Goal: Check status: Check status

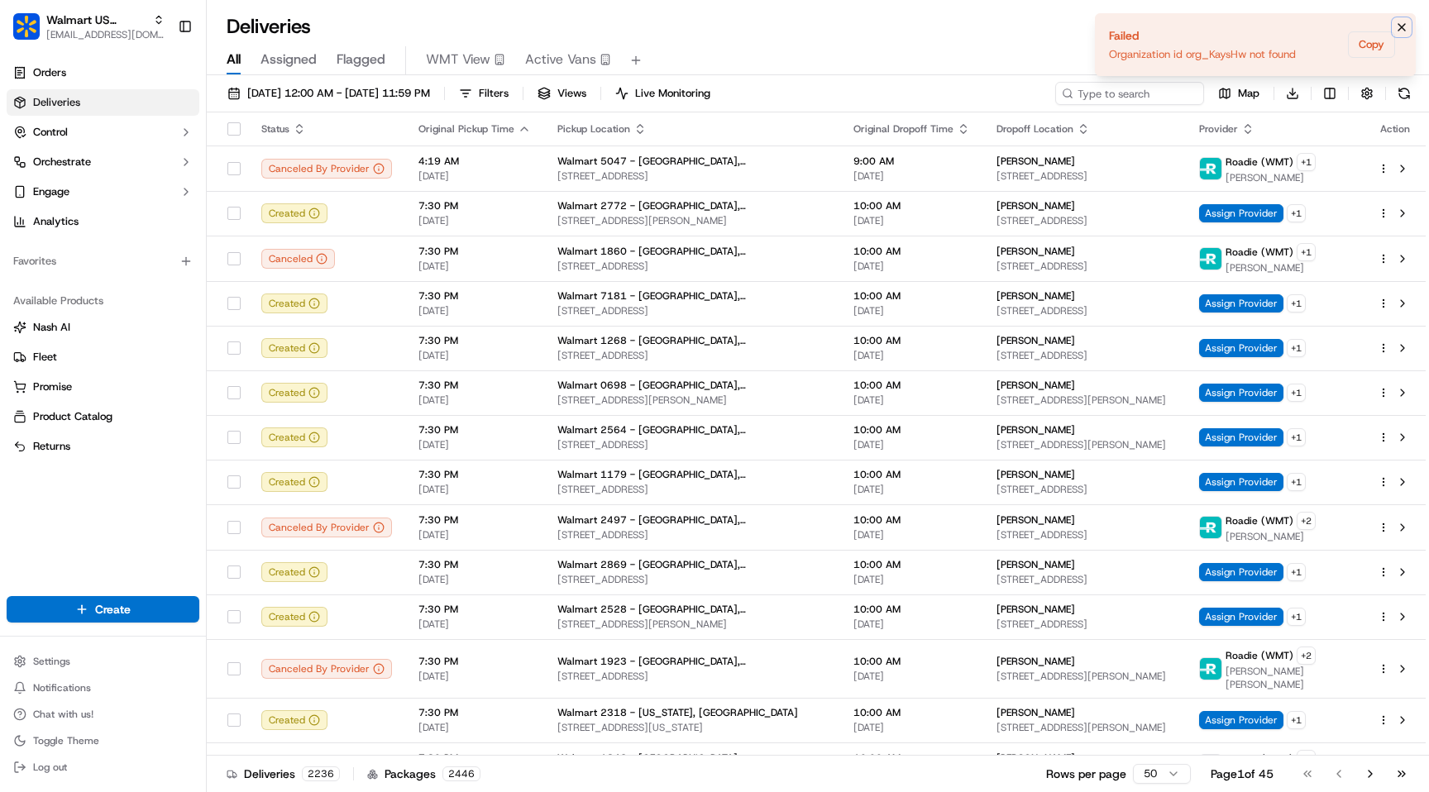
click at [1397, 29] on icon "Notifications (F8)" at bounding box center [1401, 27] width 13 height 13
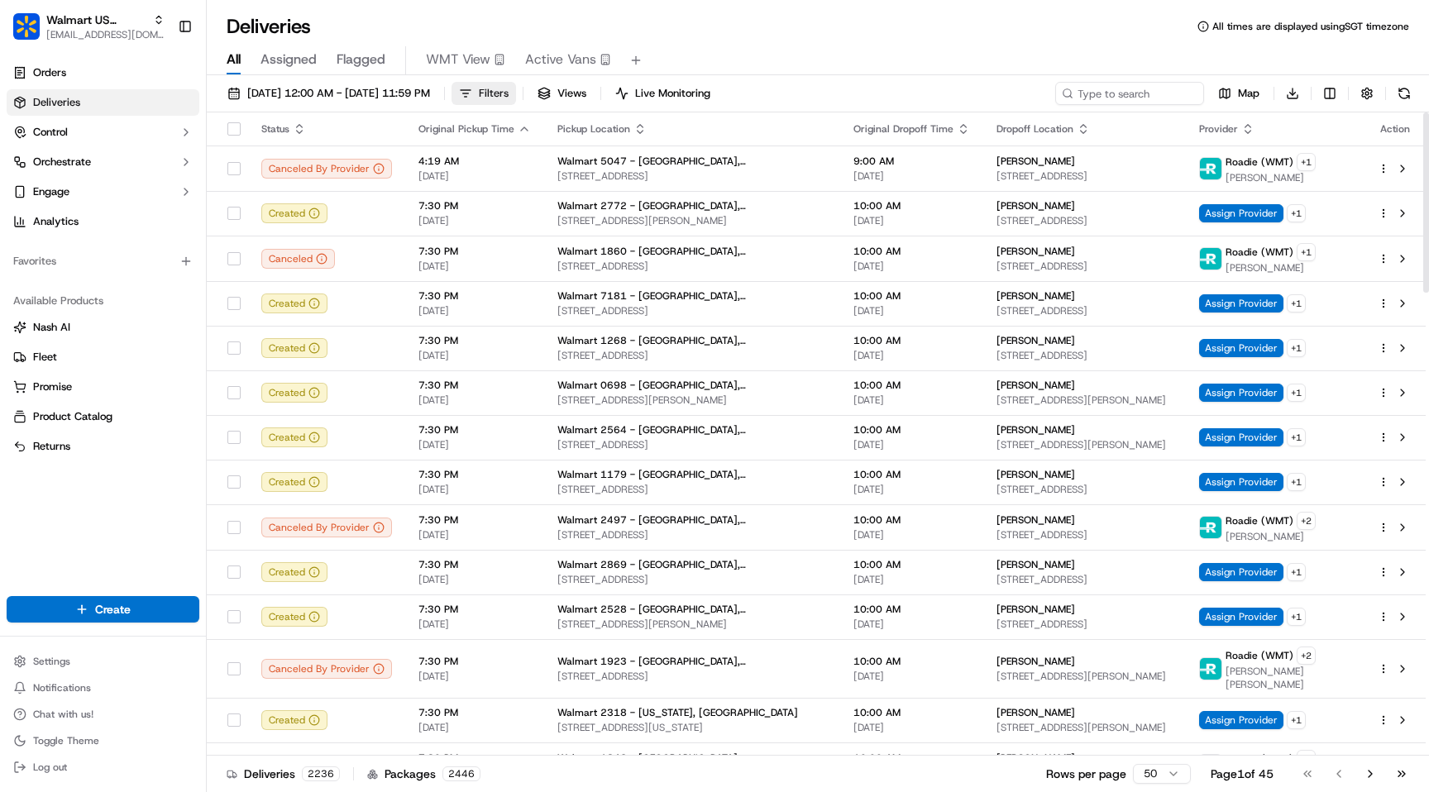
click at [516, 92] on button "Filters" at bounding box center [483, 93] width 64 height 23
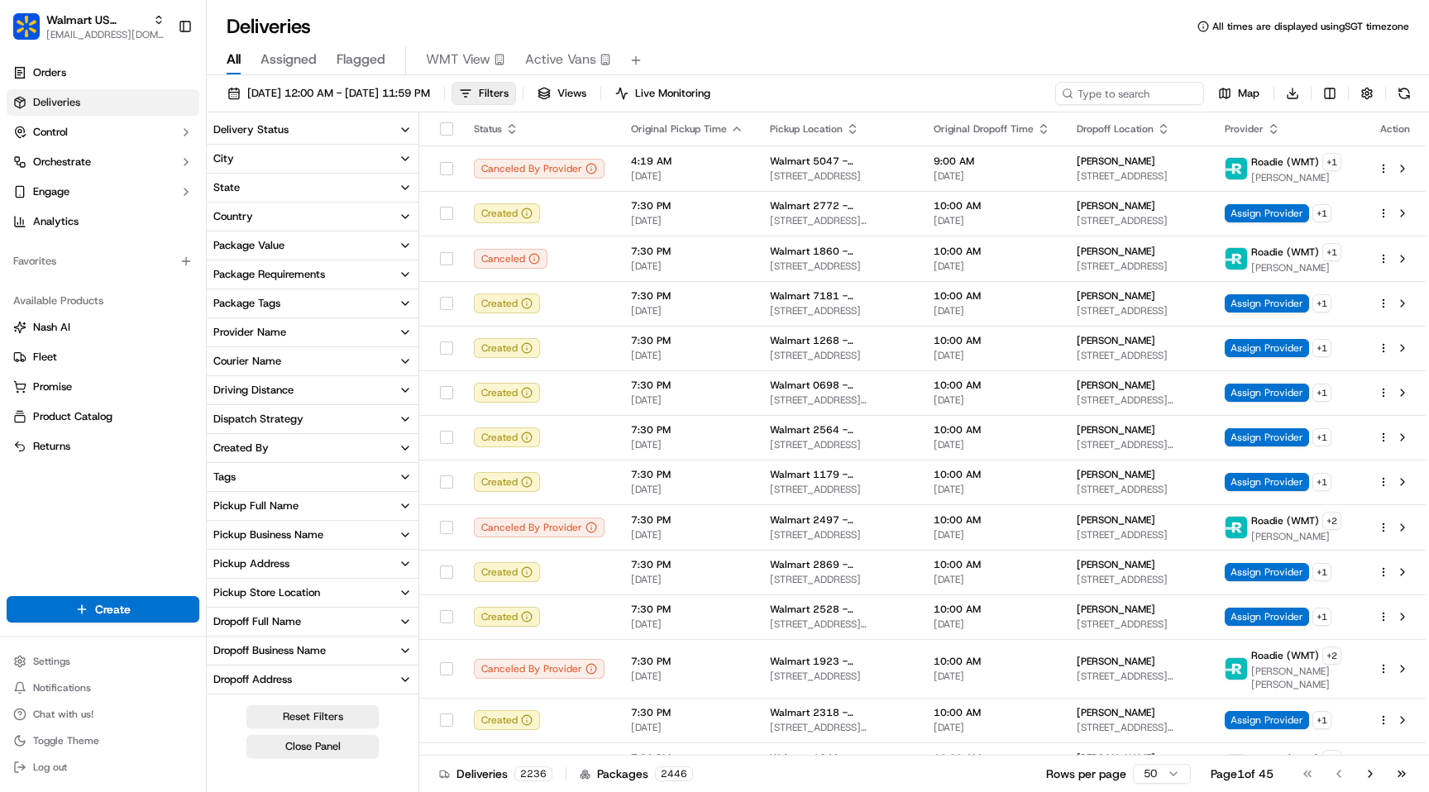
click at [311, 136] on button "Delivery Status" at bounding box center [313, 130] width 212 height 28
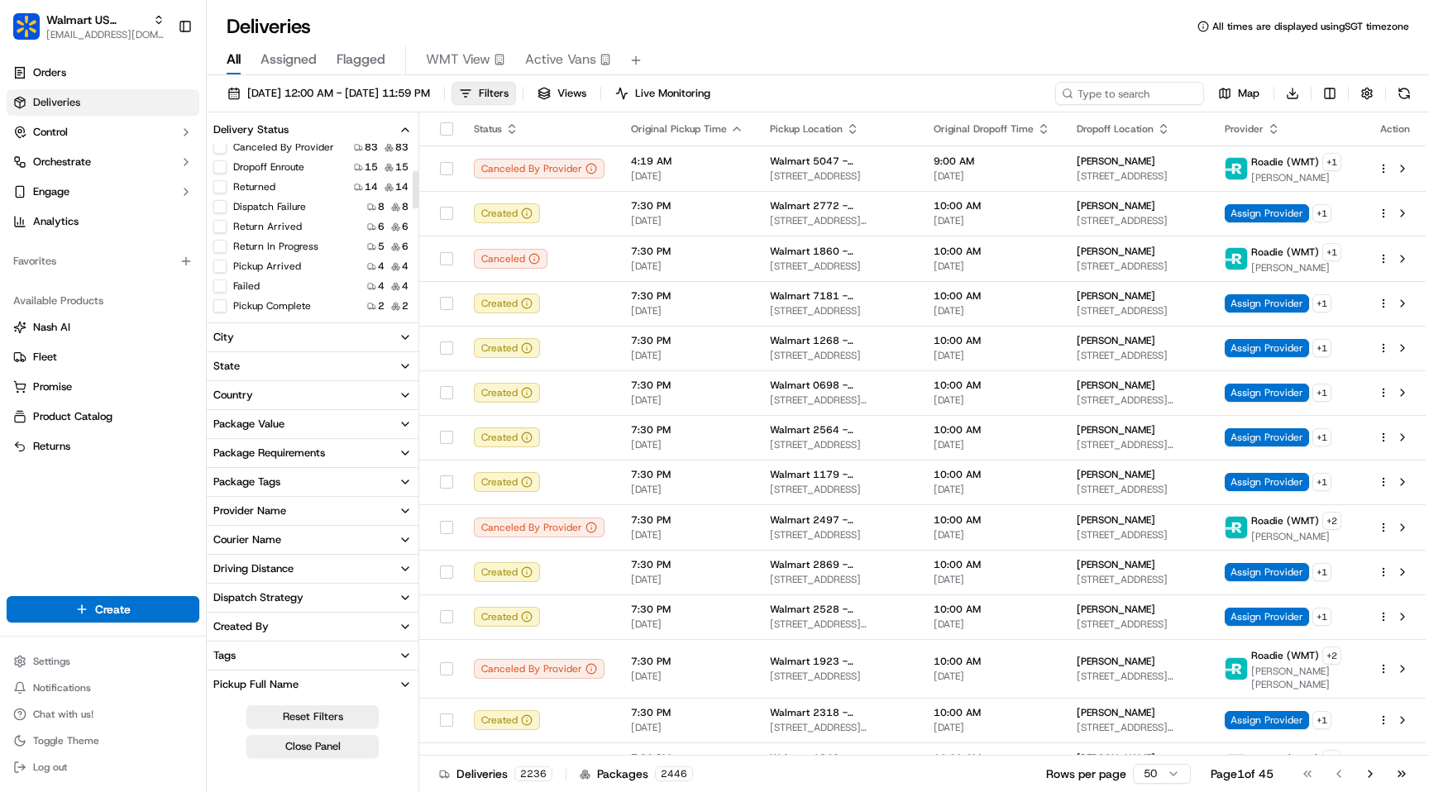
scroll to position [122, 0]
click at [218, 286] on button "Failed" at bounding box center [219, 285] width 13 height 13
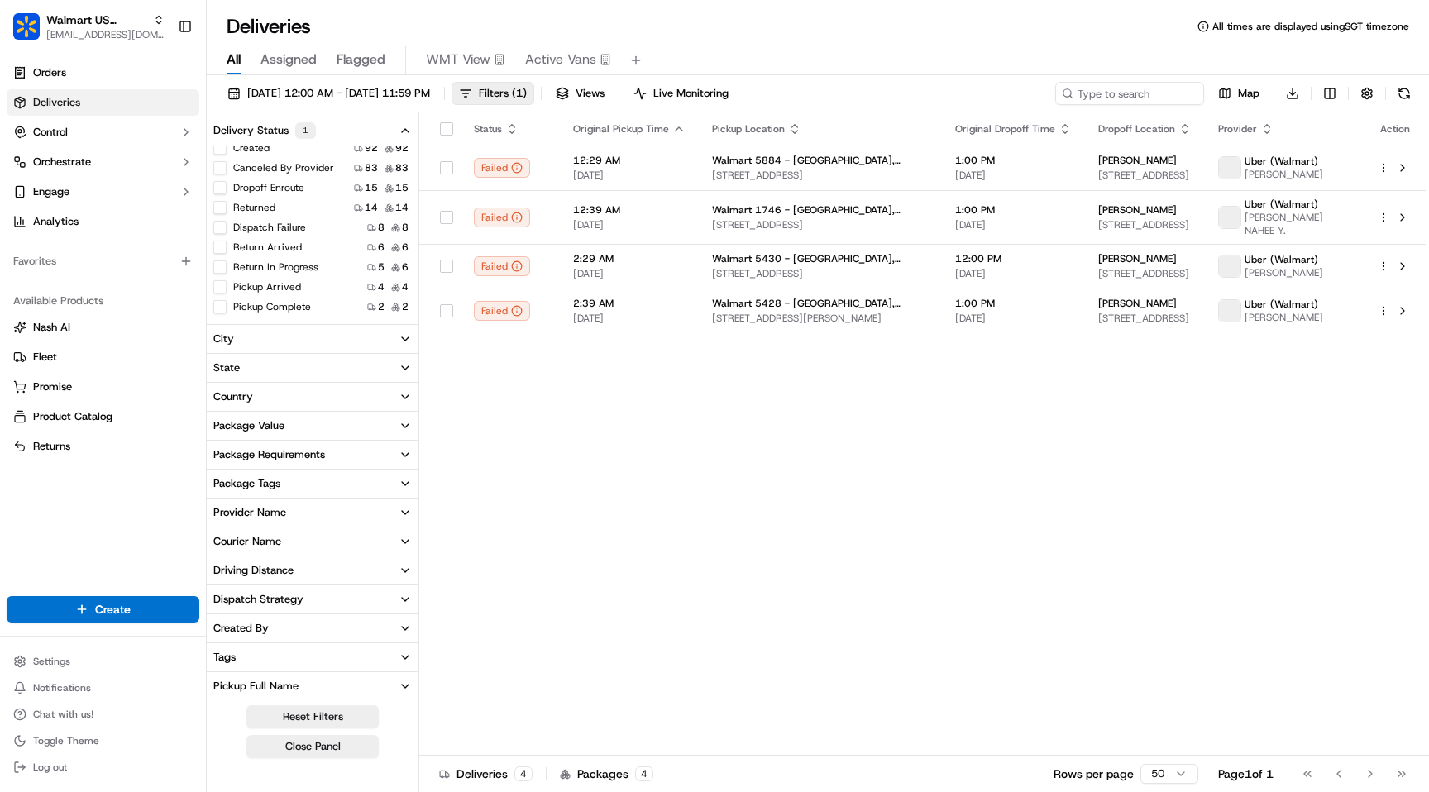
click at [730, 41] on div "All Assigned Flagged WMT View Active Vans" at bounding box center [818, 58] width 1222 height 36
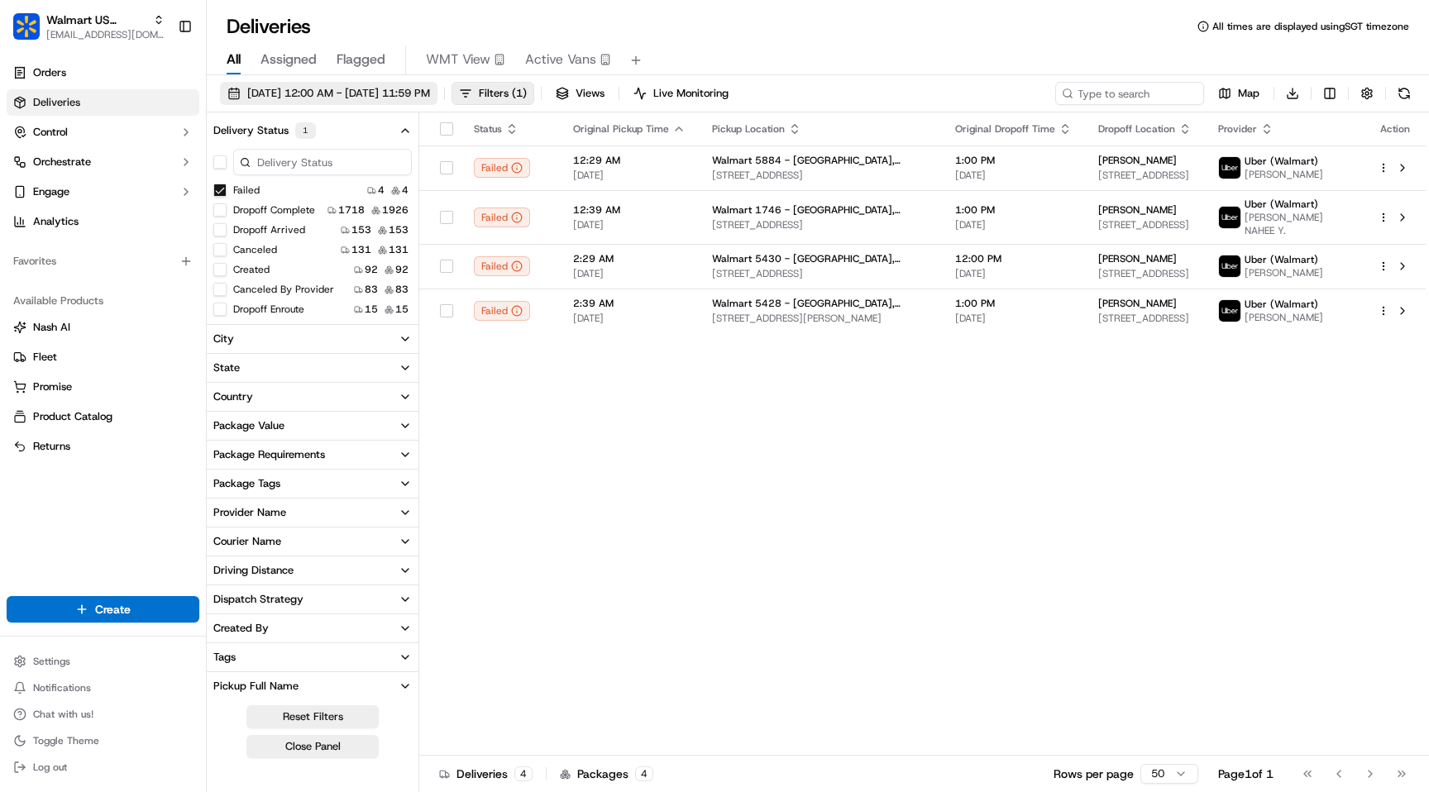
click at [357, 91] on span "09/16/2025 12:00 AM - 09/16/2025 11:59 PM" at bounding box center [338, 93] width 183 height 15
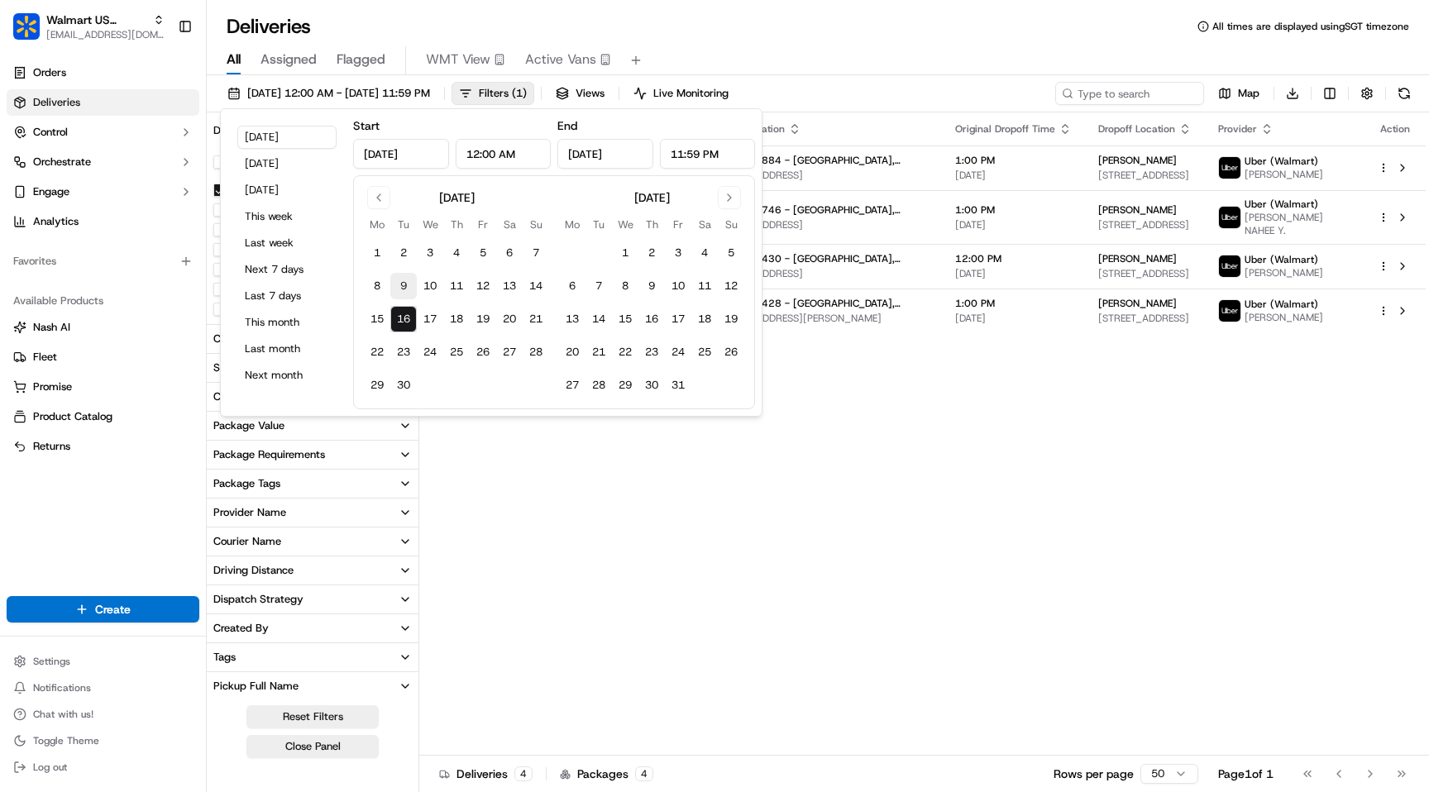
click at [402, 287] on button "9" at bounding box center [403, 286] width 26 height 26
type input "Sep 9, 2025"
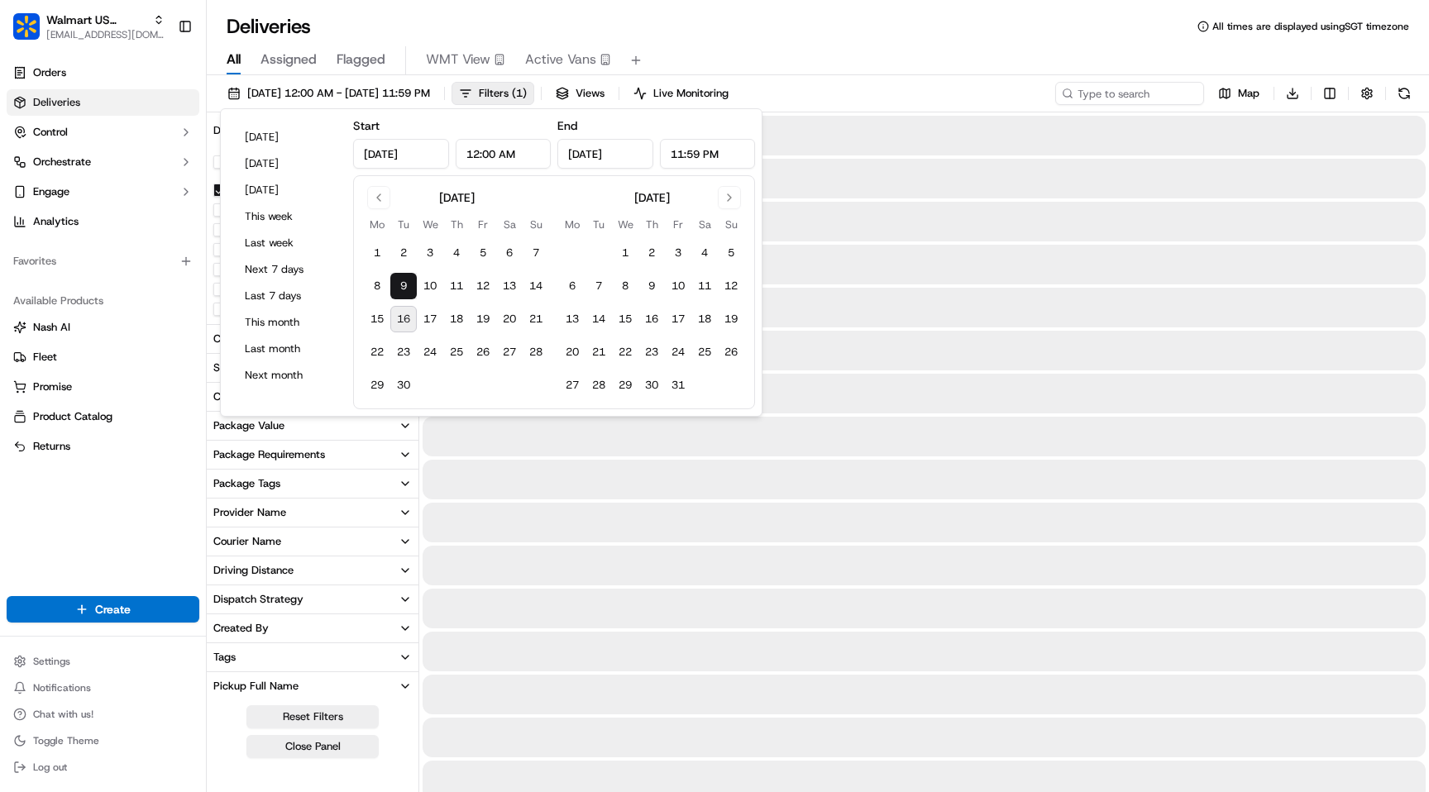
click at [402, 318] on button "16" at bounding box center [403, 319] width 26 height 26
type input "Sep 16, 2025"
click at [573, 553] on div at bounding box center [924, 566] width 1003 height 40
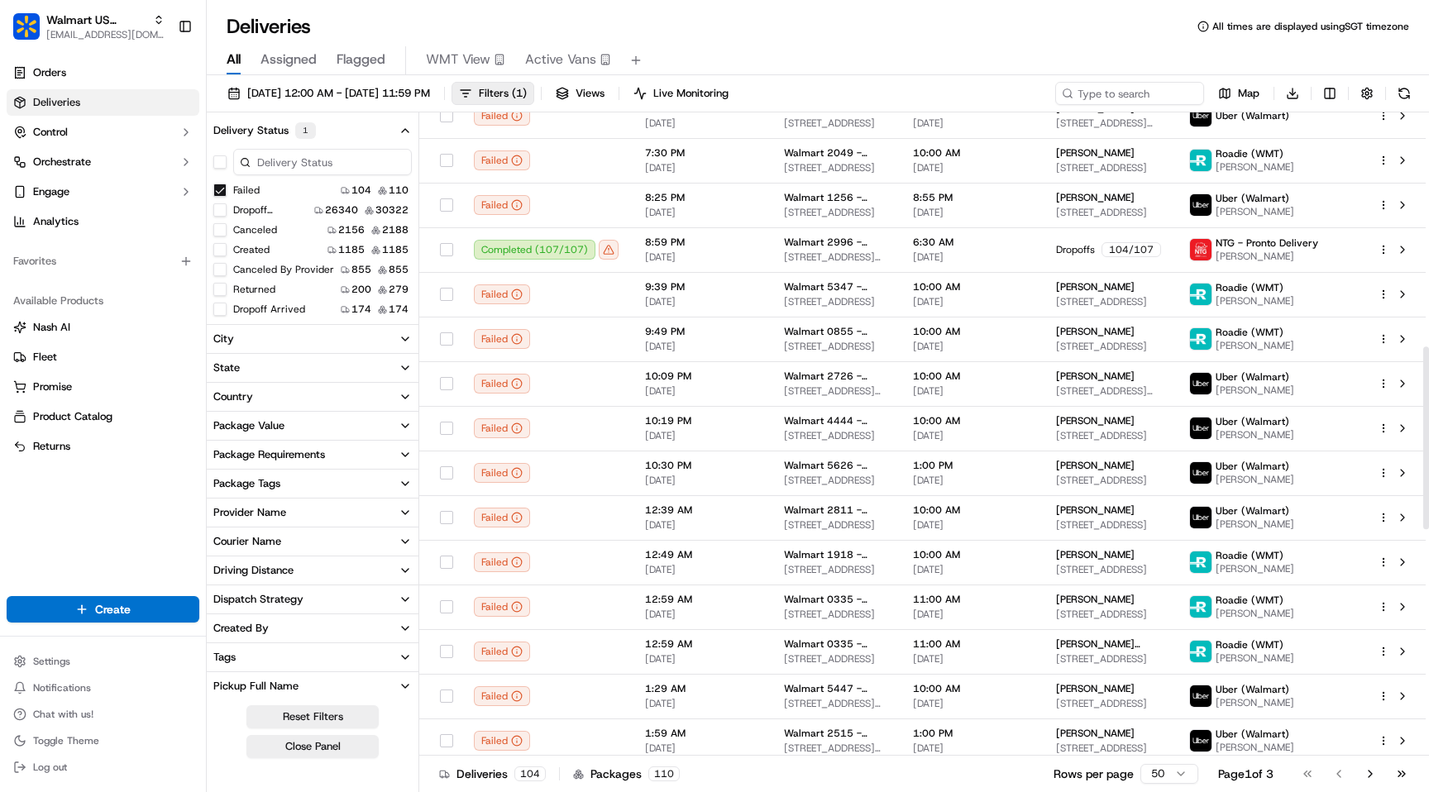
scroll to position [825, 0]
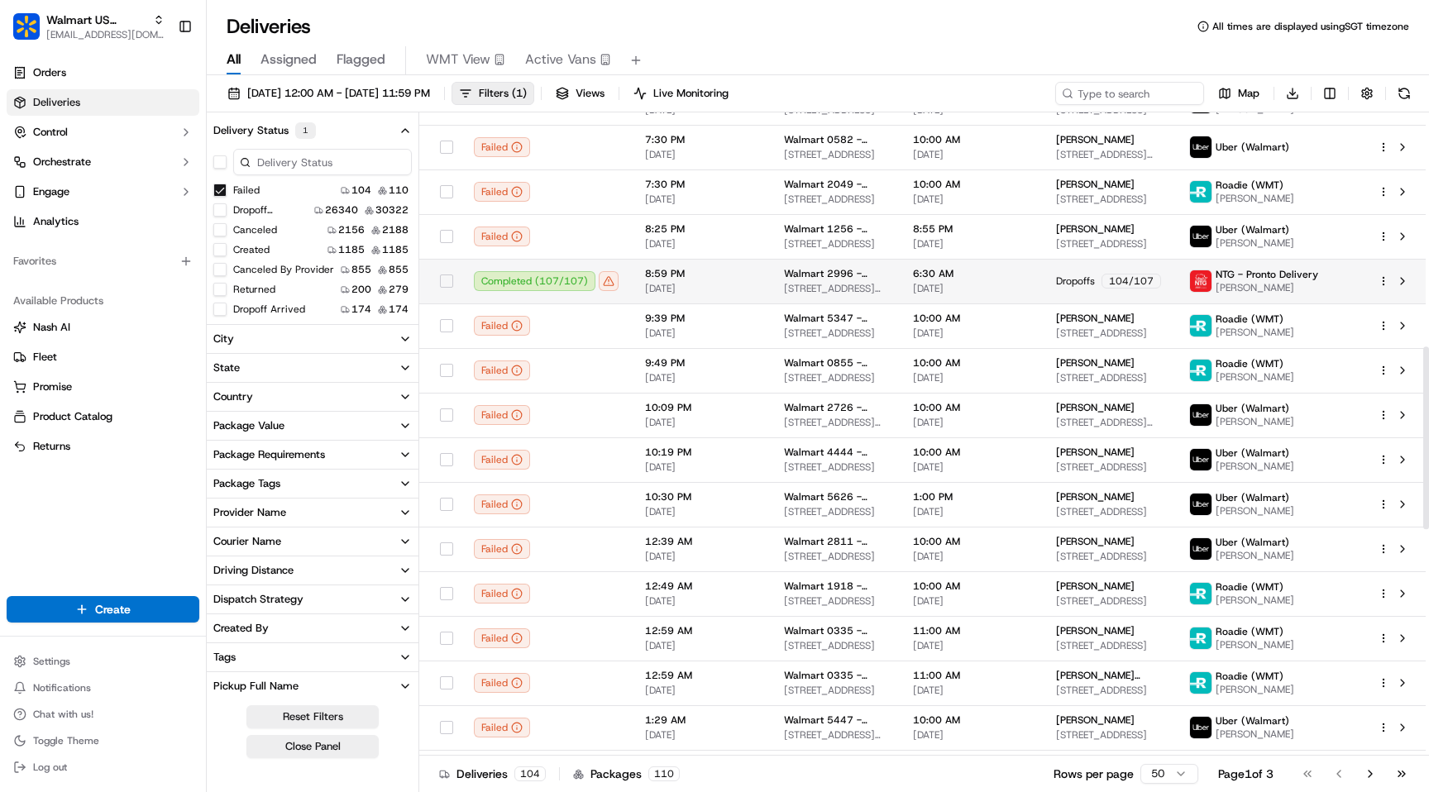
click at [1151, 293] on td "Dropoffs 104 / 107" at bounding box center [1109, 281] width 133 height 45
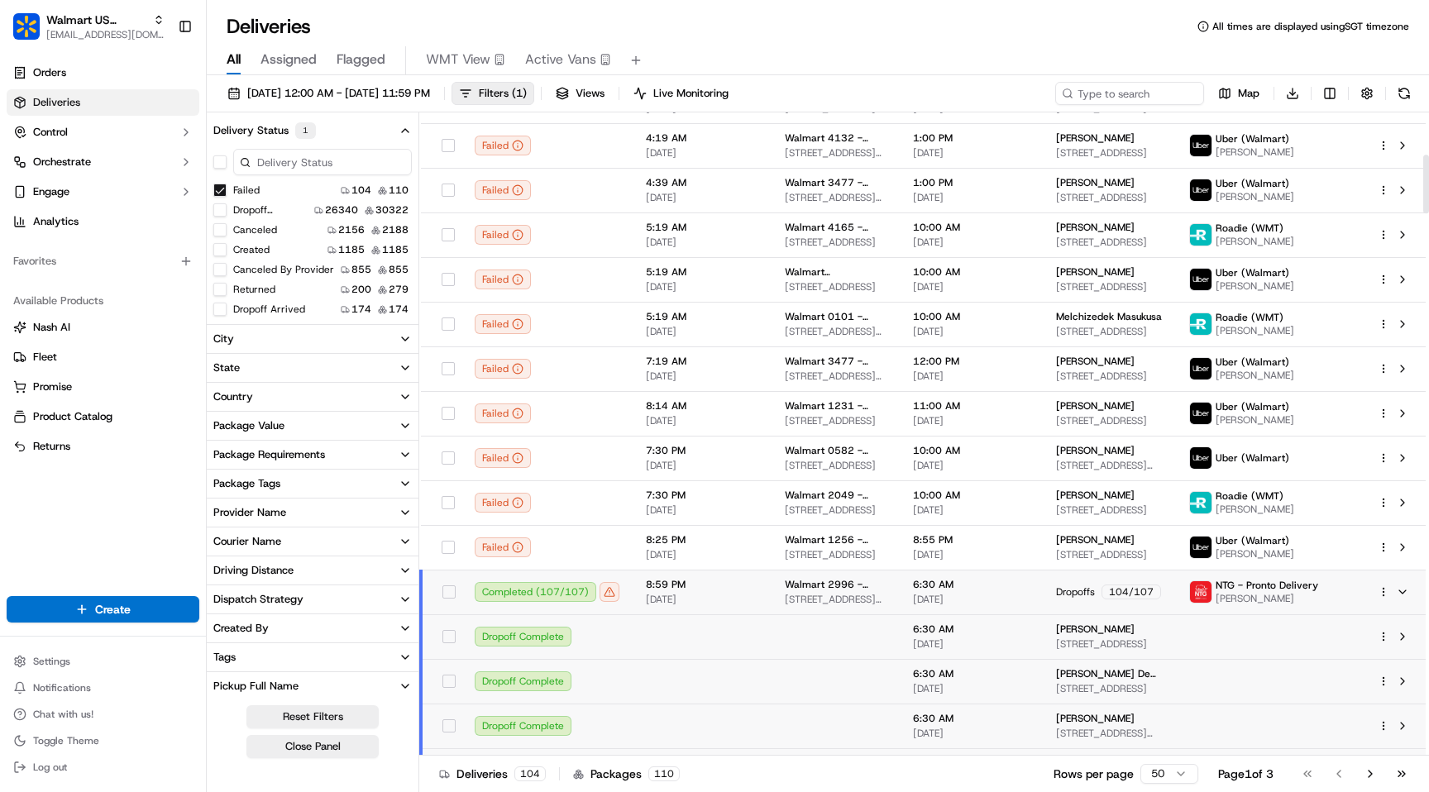
scroll to position [463, 0]
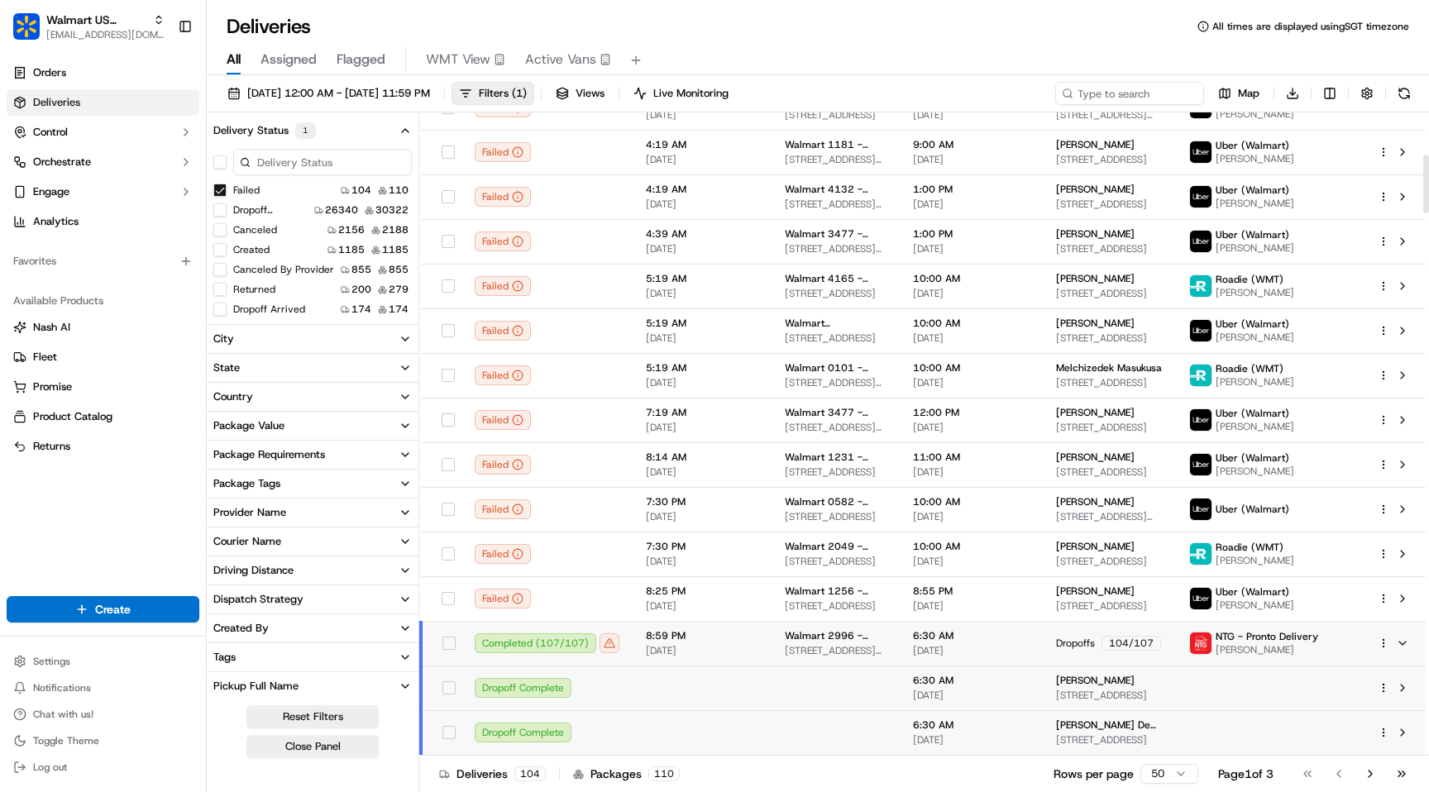
click at [1387, 643] on html "Walmart US Stores maksim@usenash.com Toggle Sidebar Orders Deliveries Control O…" at bounding box center [714, 396] width 1429 height 792
click at [1337, 692] on span "Delivery Details" at bounding box center [1311, 695] width 74 height 13
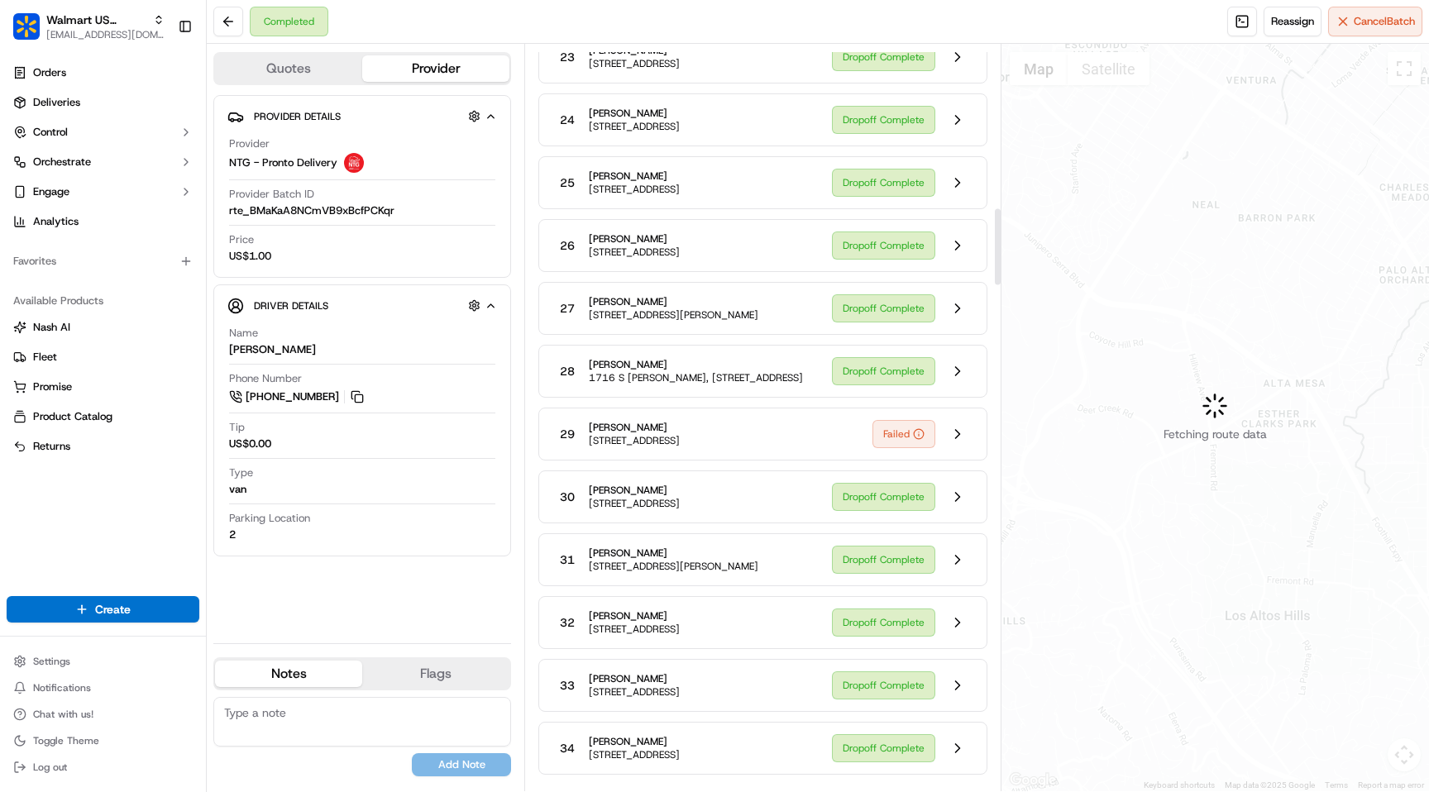
scroll to position [1352, 0]
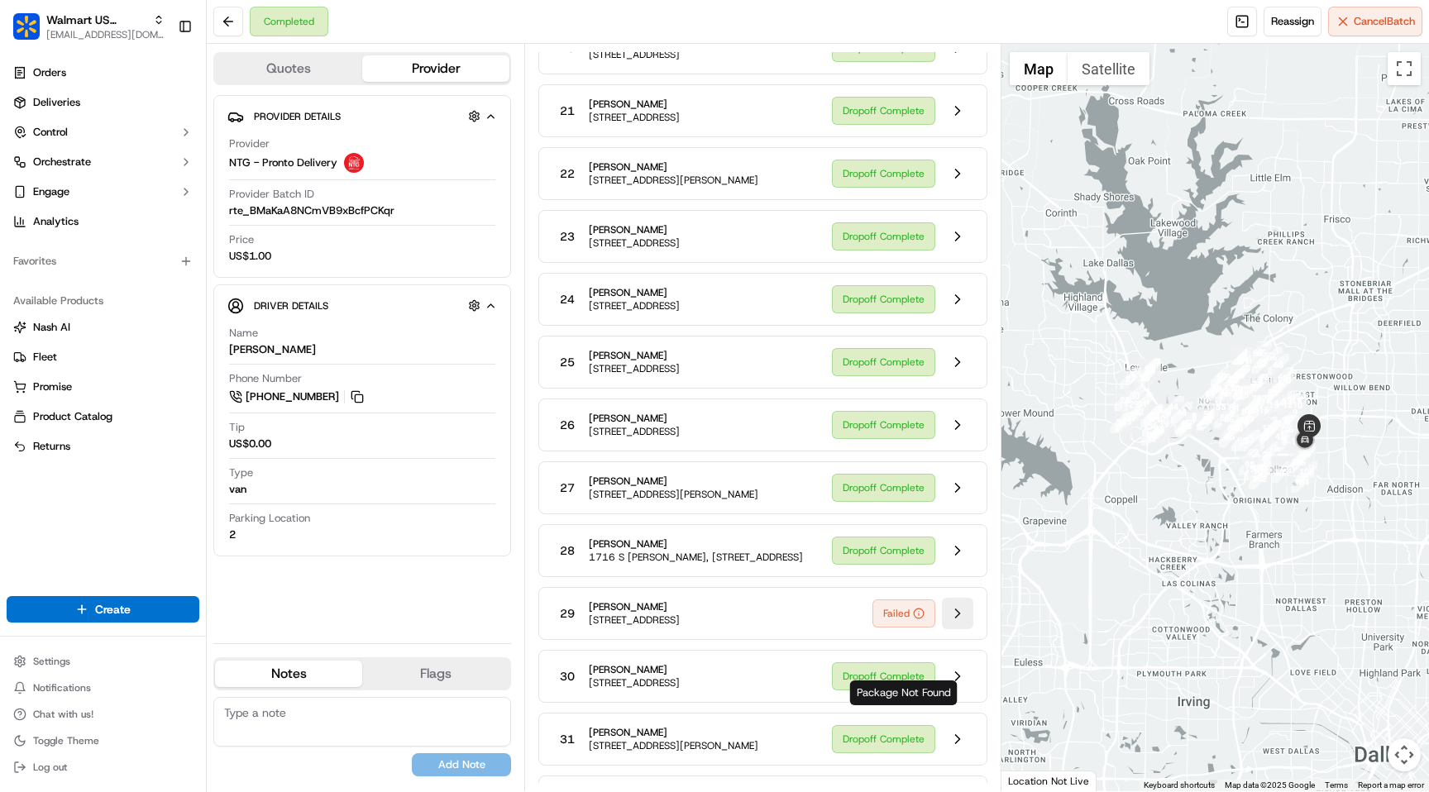
click at [962, 629] on button at bounding box center [957, 613] width 31 height 31
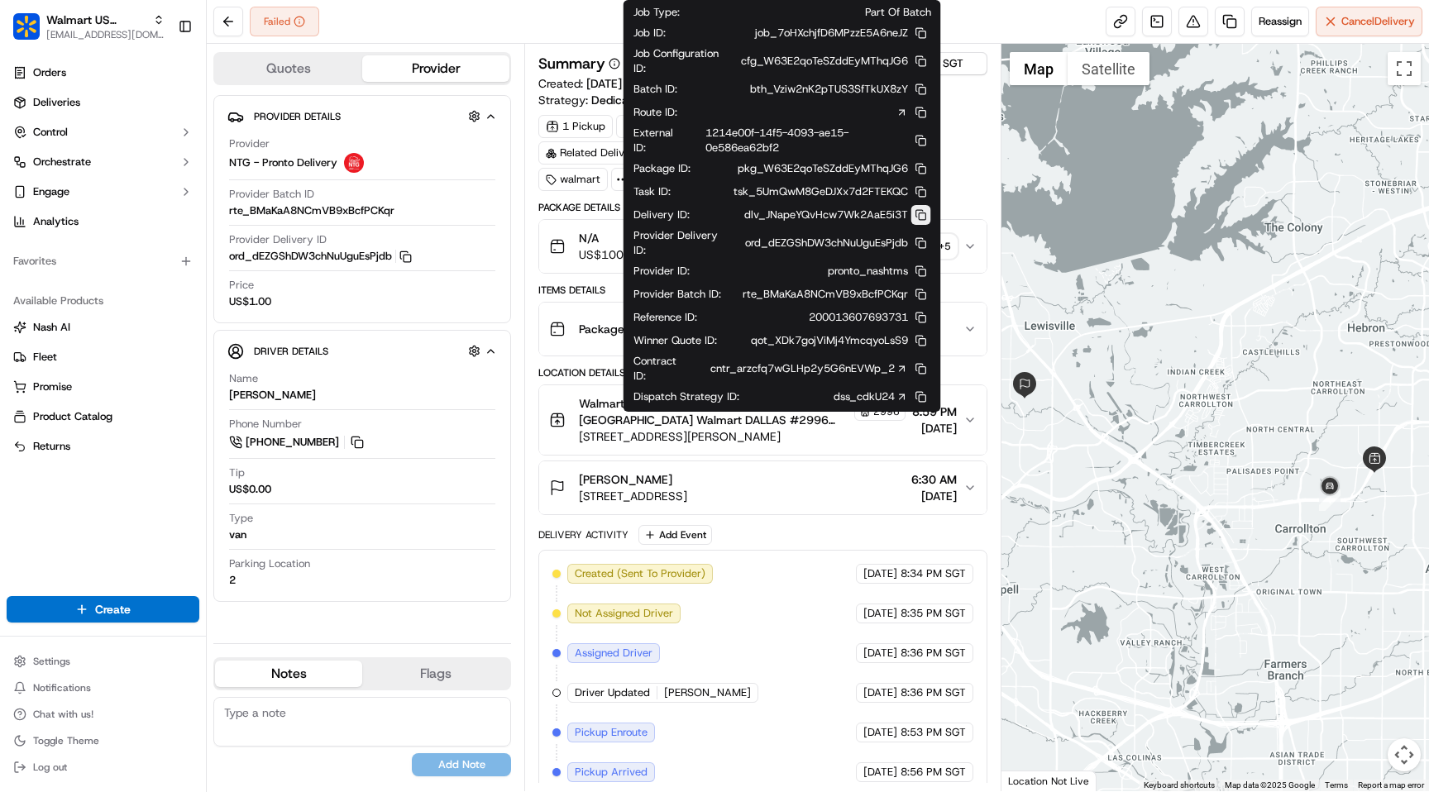
click at [922, 217] on button at bounding box center [921, 215] width 20 height 20
